Goal: Find specific page/section: Find specific page/section

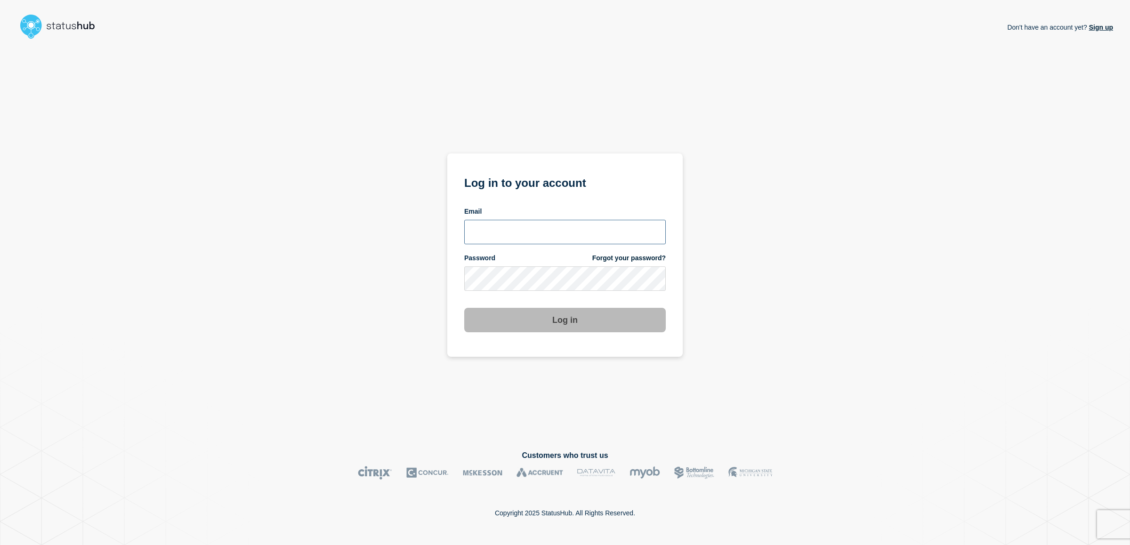
type input "allan.capulong@catonetworks.com"
click at [582, 317] on button "Log in" at bounding box center [565, 320] width 202 height 24
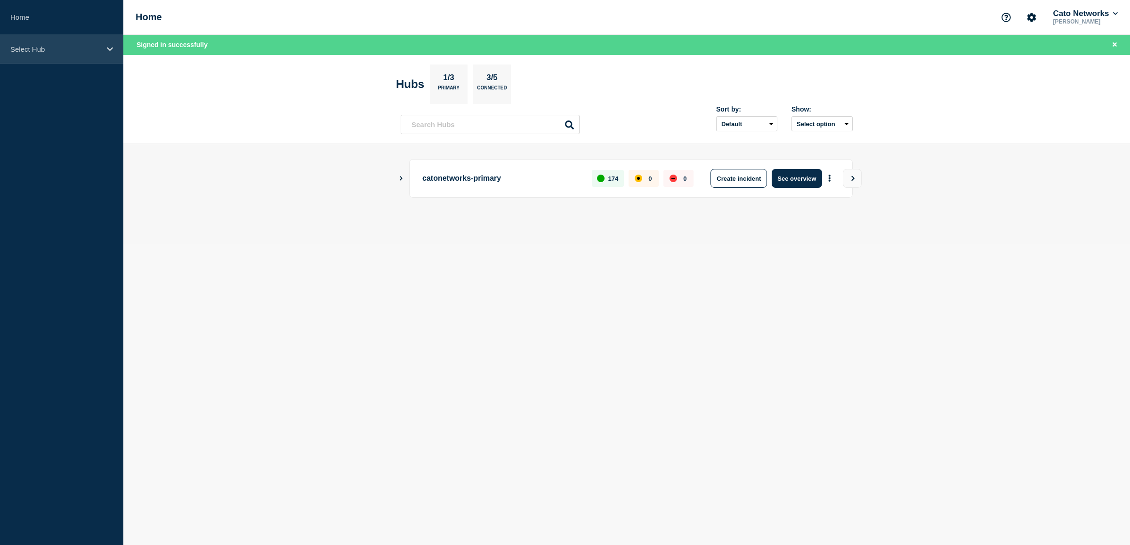
click at [81, 60] on div "Select Hub" at bounding box center [61, 49] width 123 height 29
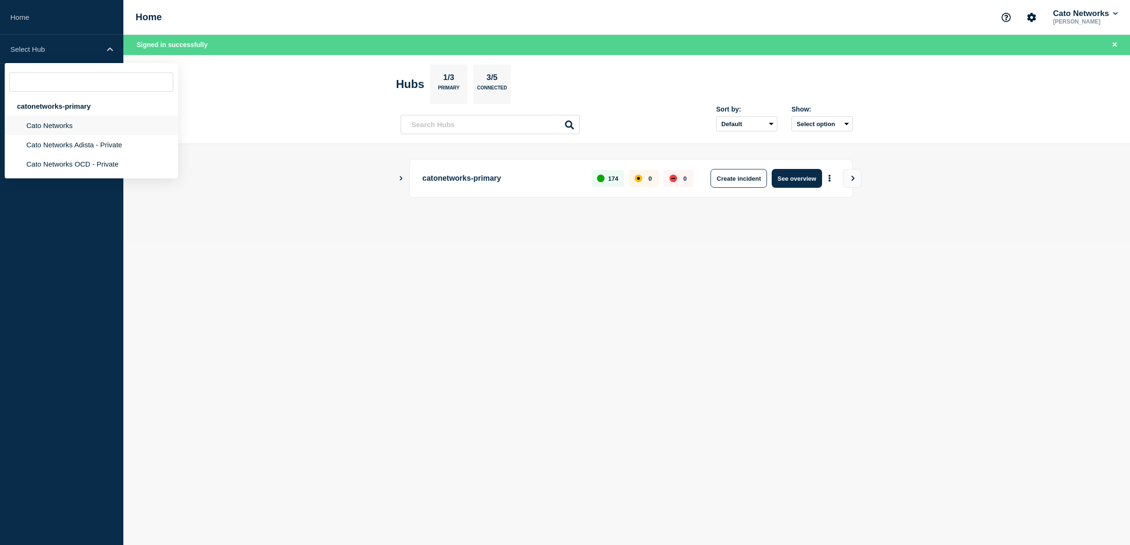
click at [73, 135] on li "Cato Networks" at bounding box center [91, 144] width 173 height 19
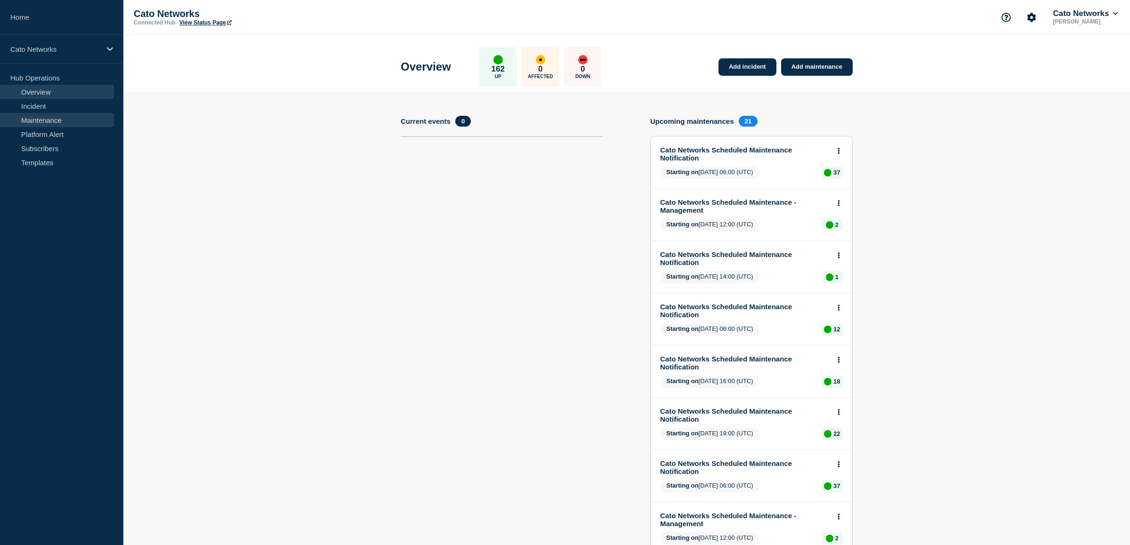
click at [53, 121] on link "Maintenance" at bounding box center [57, 120] width 114 height 14
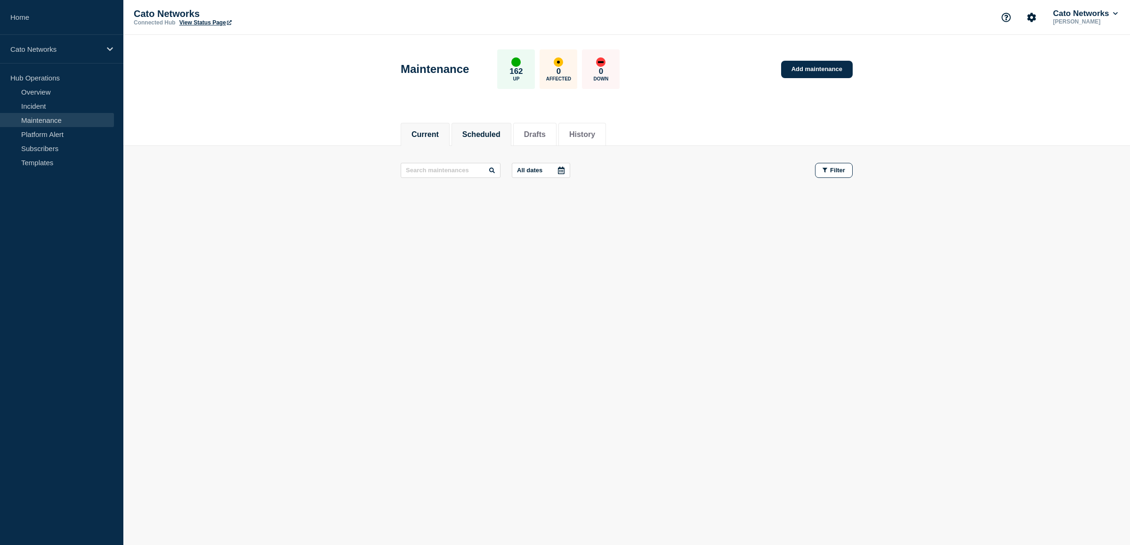
click at [486, 140] on li "Scheduled" at bounding box center [482, 134] width 60 height 23
